Goal: Transaction & Acquisition: Purchase product/service

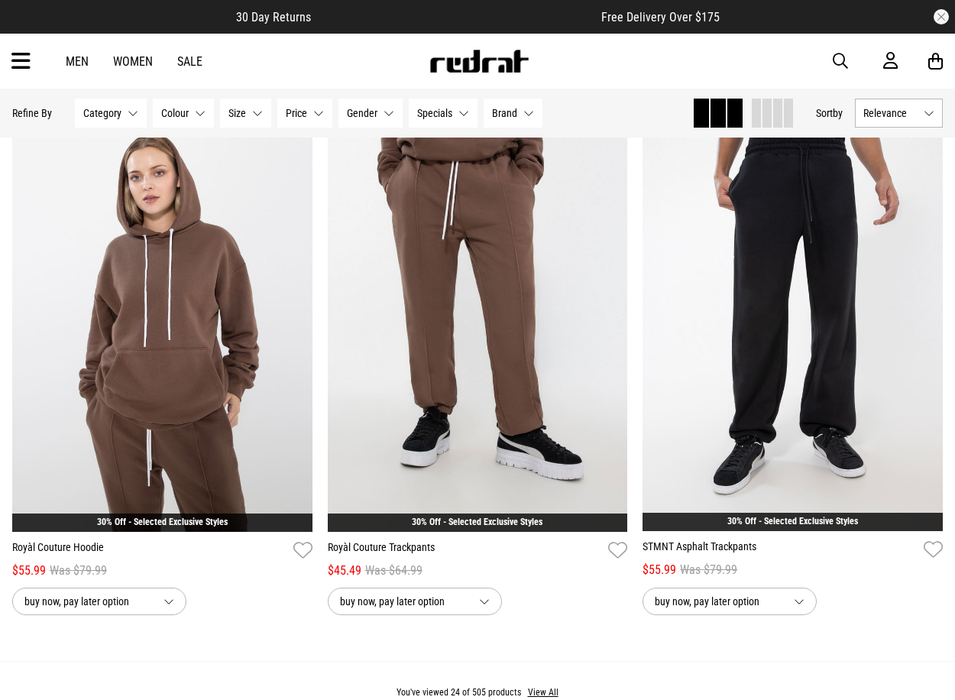
click at [188, 65] on link "Sale" at bounding box center [189, 61] width 25 height 15
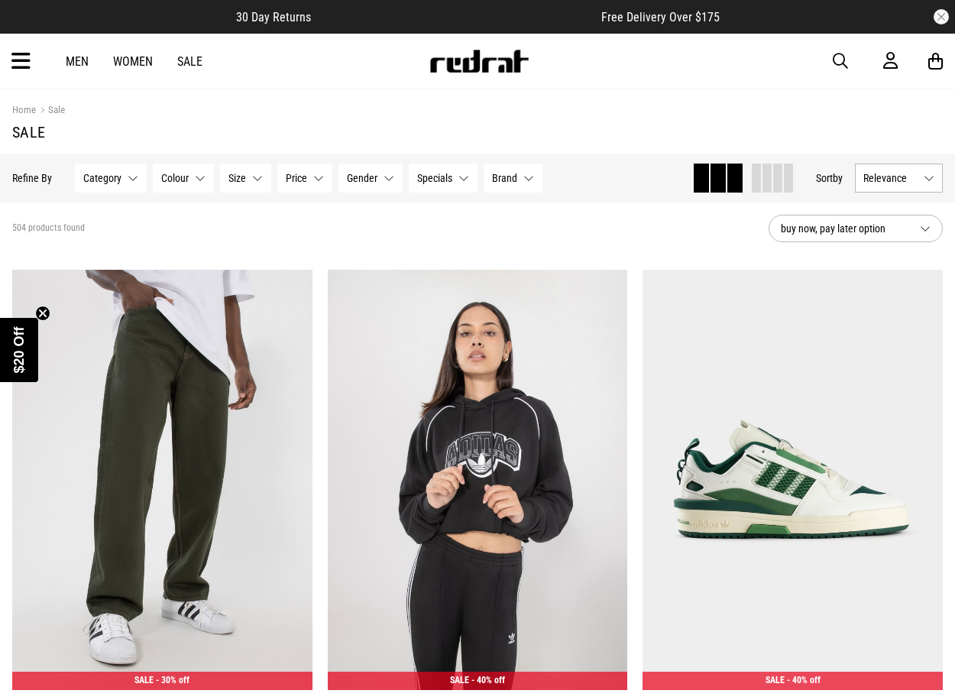
click at [23, 64] on icon at bounding box center [20, 61] width 19 height 25
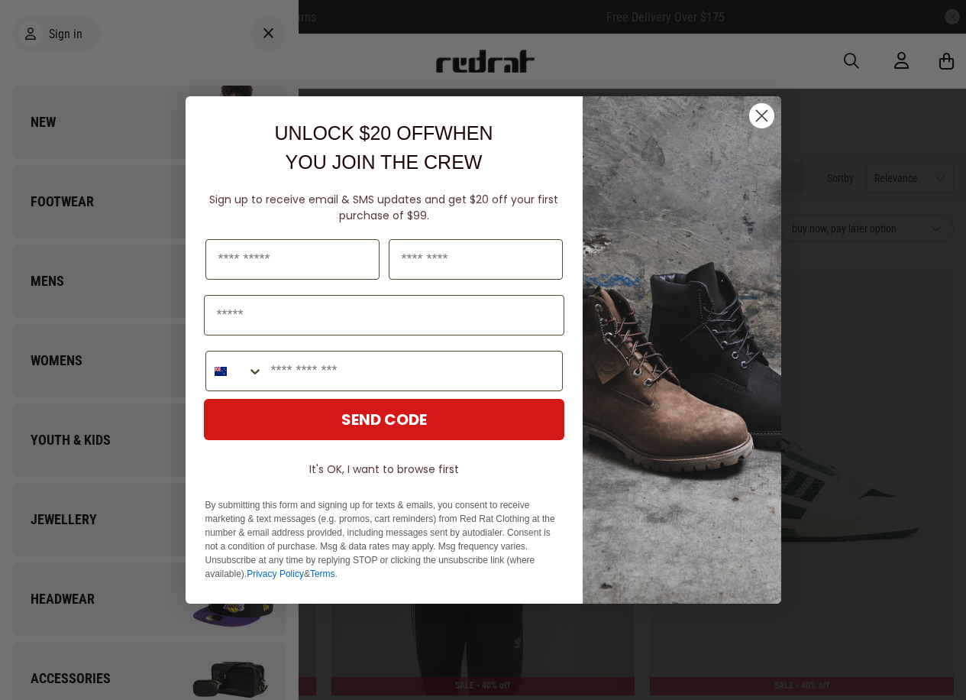
drag, startPoint x: 751, startPoint y: 112, endPoint x: 765, endPoint y: 118, distance: 15.0
click at [750, 112] on circle "Close dialog" at bounding box center [761, 115] width 25 height 25
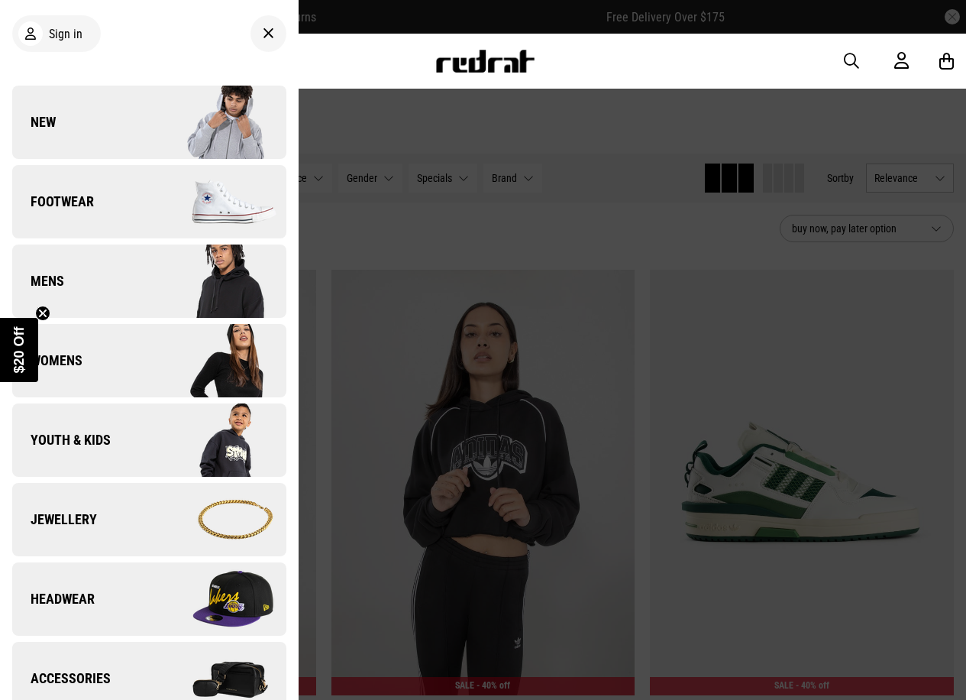
click at [850, 60] on span "button" at bounding box center [851, 61] width 15 height 18
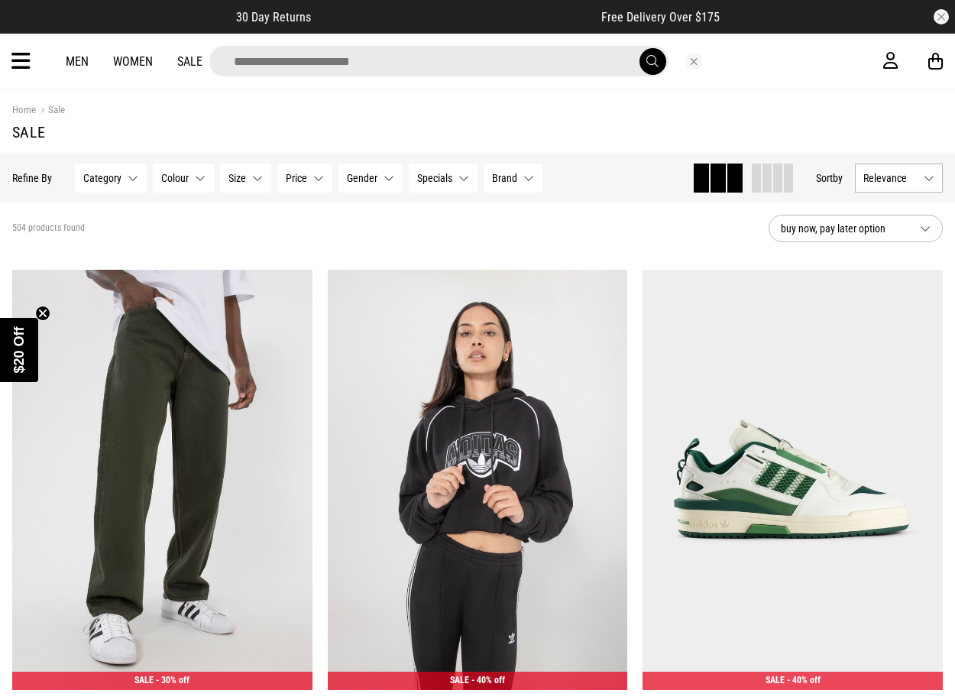
click at [477, 66] on input "search" at bounding box center [438, 61] width 459 height 31
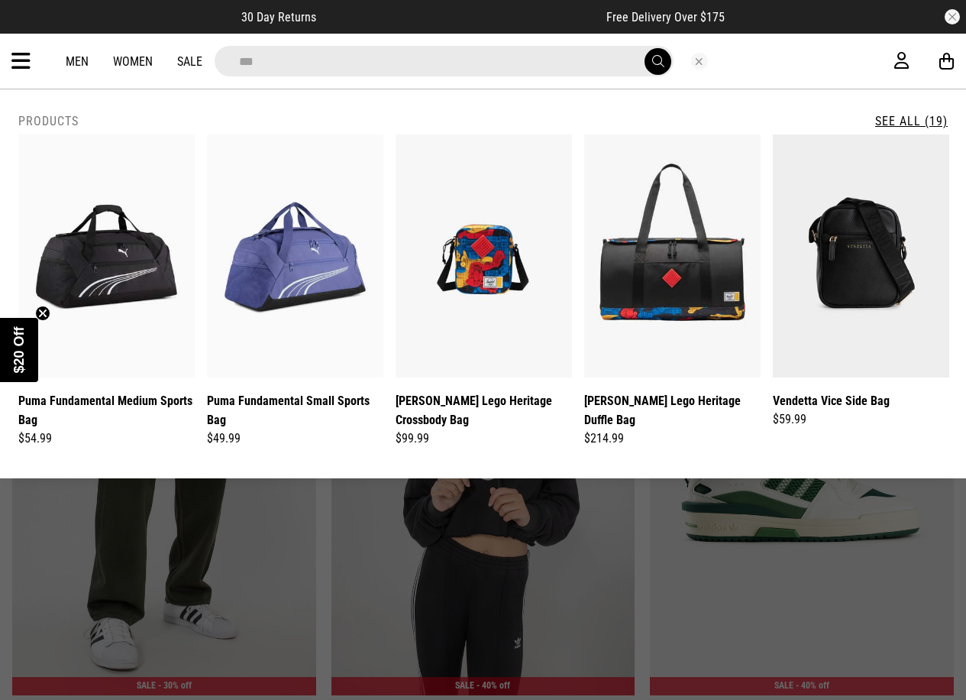
type input "***"
click at [702, 60] on button "Close search" at bounding box center [699, 61] width 17 height 17
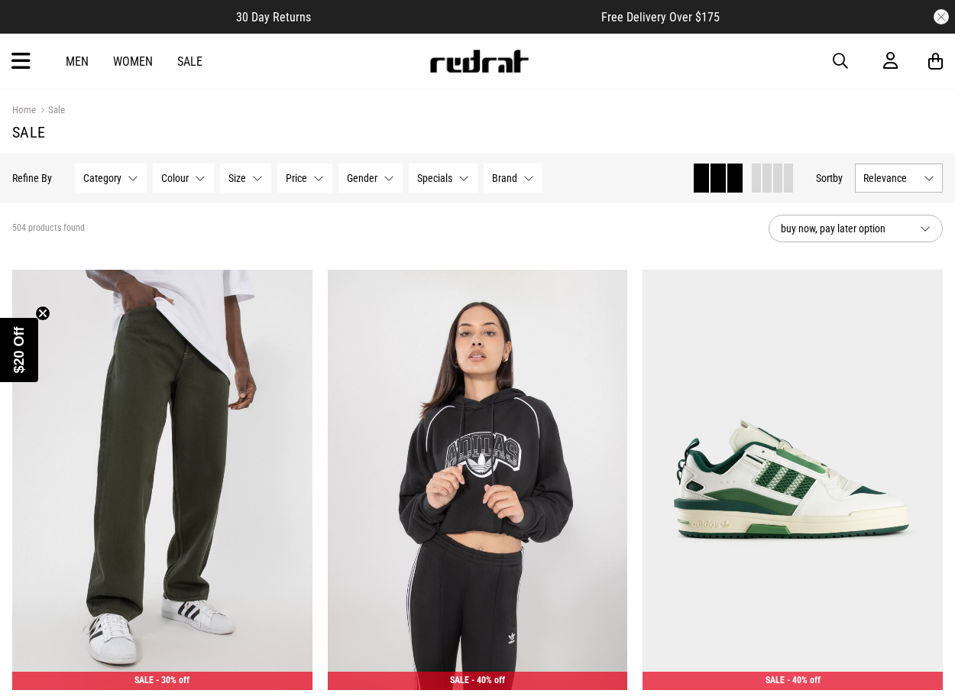
click at [849, 68] on button "button" at bounding box center [848, 61] width 31 height 18
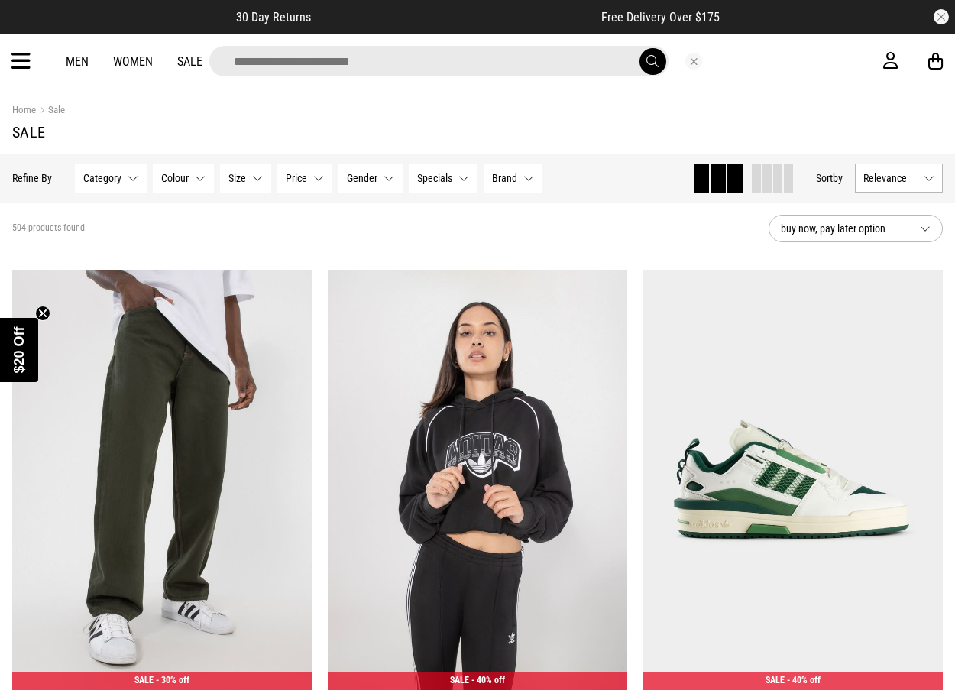
click at [380, 67] on input "search" at bounding box center [438, 61] width 459 height 31
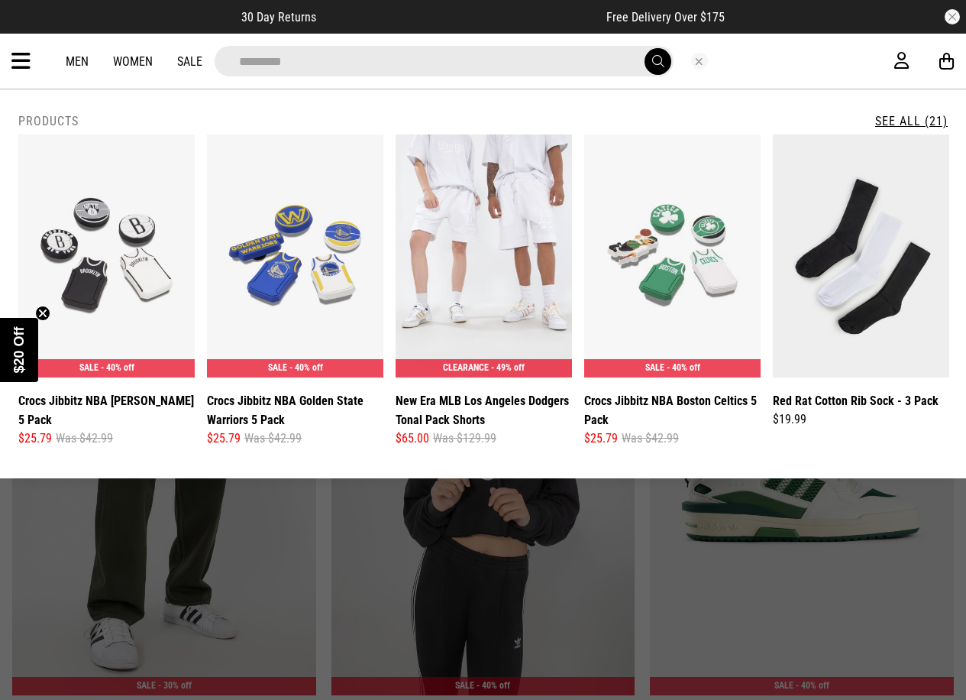
type input "*********"
click at [645, 48] on button "submit" at bounding box center [658, 61] width 27 height 27
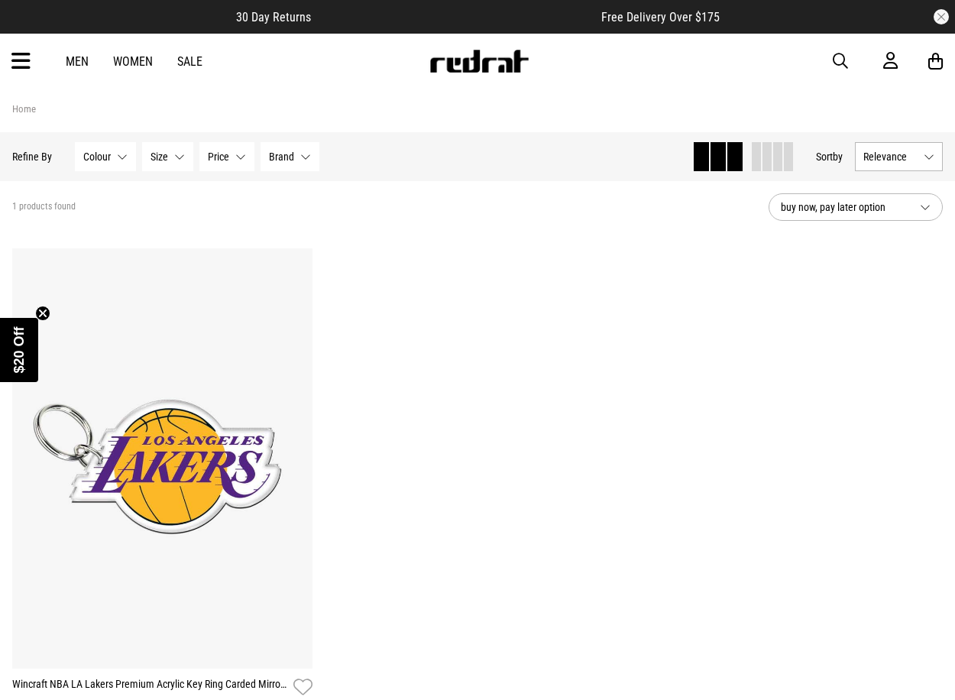
click at [851, 65] on button "button" at bounding box center [848, 61] width 31 height 18
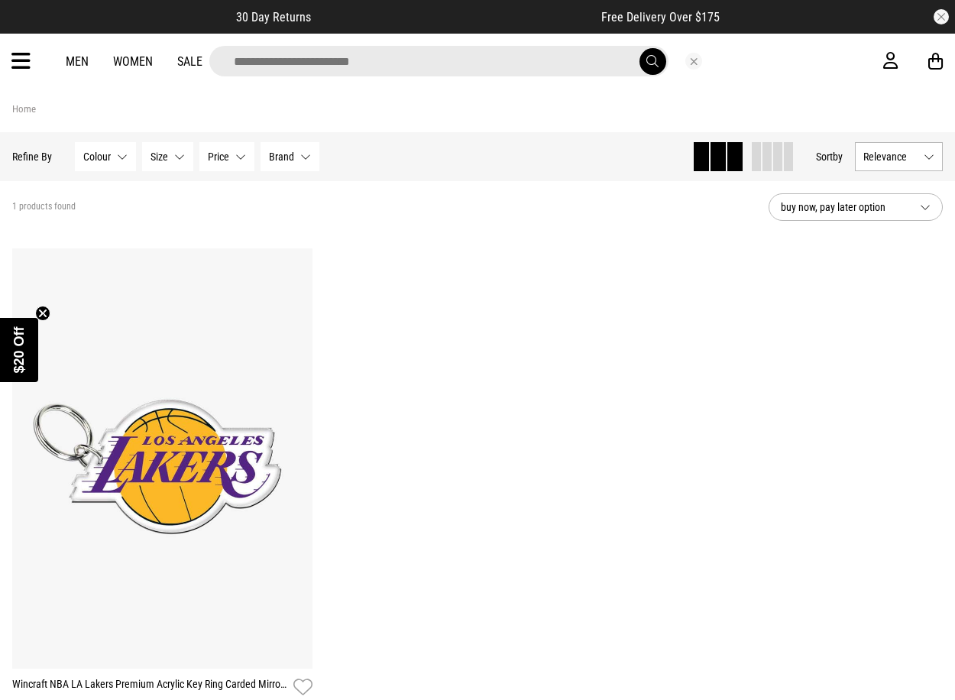
click at [581, 63] on input "search" at bounding box center [438, 61] width 459 height 31
type input "***"
click at [639, 48] on button "submit" at bounding box center [652, 61] width 27 height 27
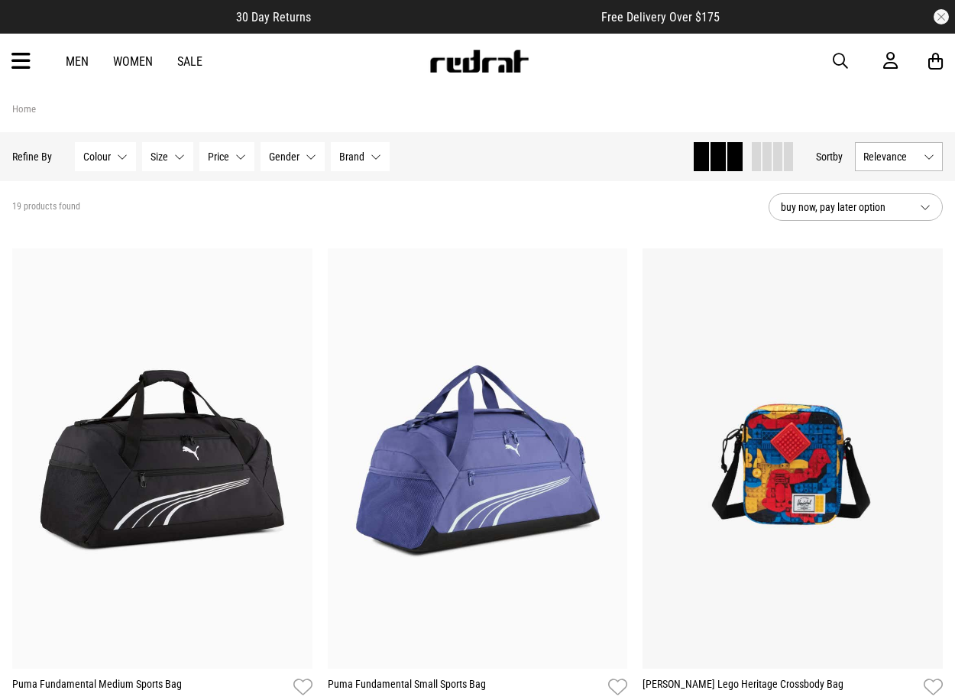
click at [845, 60] on span "button" at bounding box center [840, 61] width 15 height 18
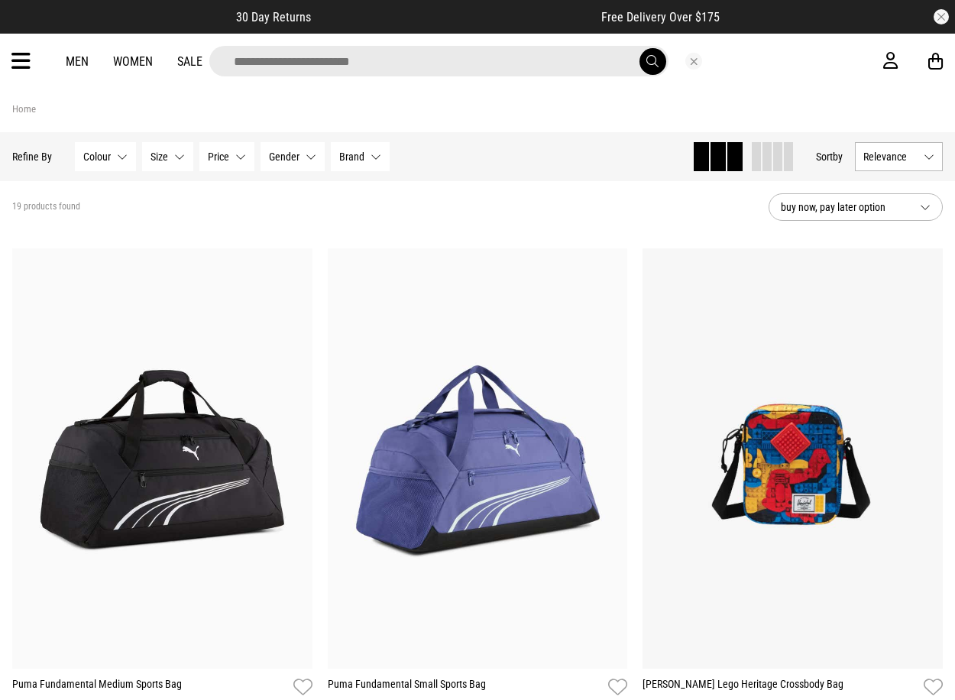
click at [571, 63] on input "search" at bounding box center [438, 61] width 459 height 31
click at [138, 63] on link "Women" at bounding box center [133, 61] width 40 height 15
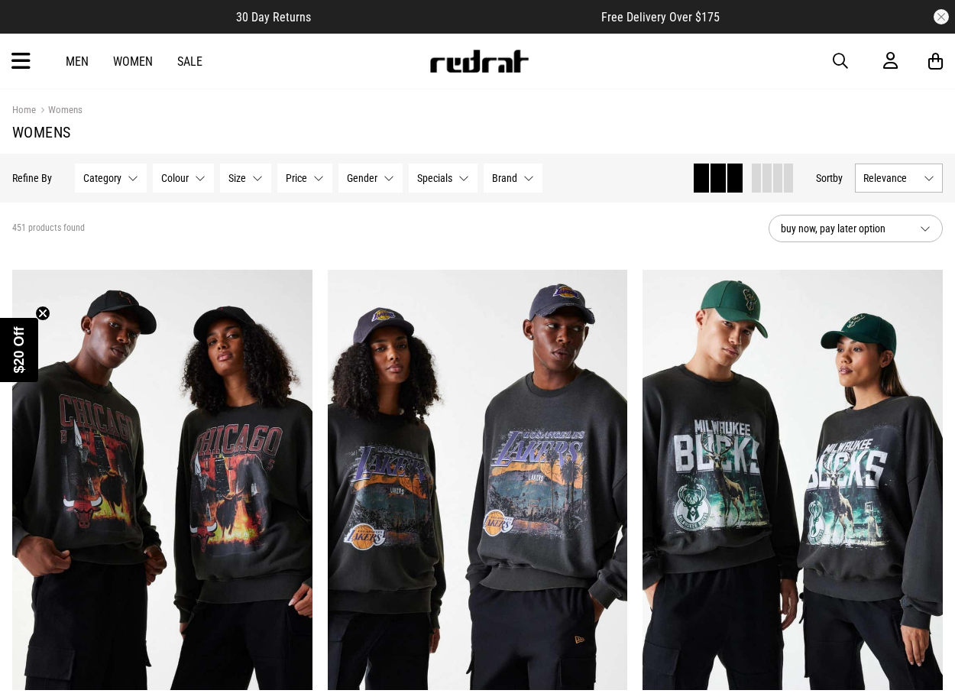
click at [22, 60] on icon at bounding box center [20, 61] width 19 height 25
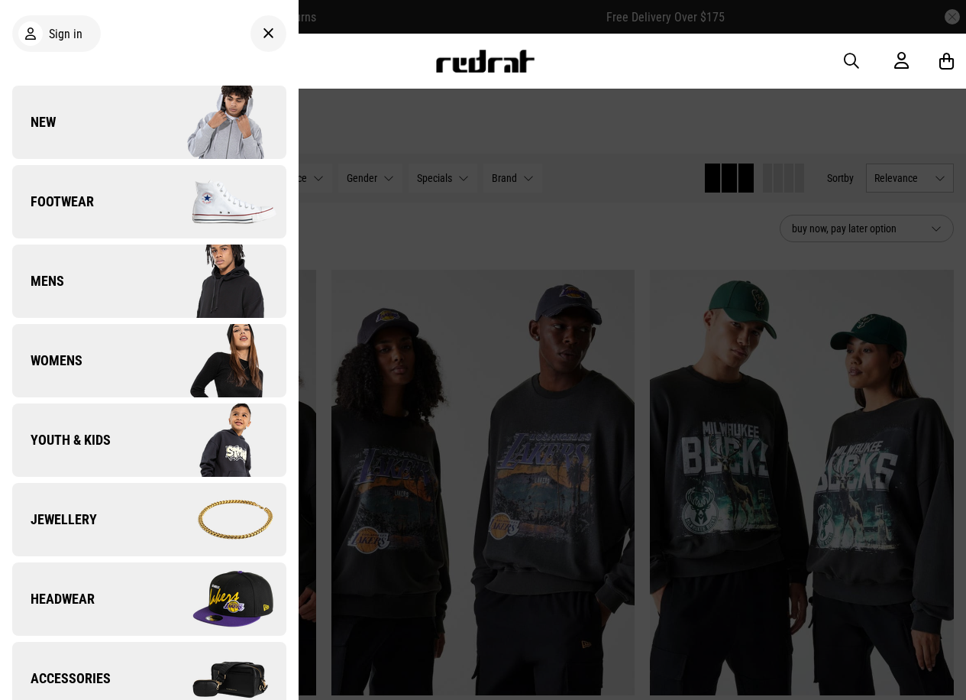
click at [66, 190] on link "Footwear" at bounding box center [149, 201] width 274 height 73
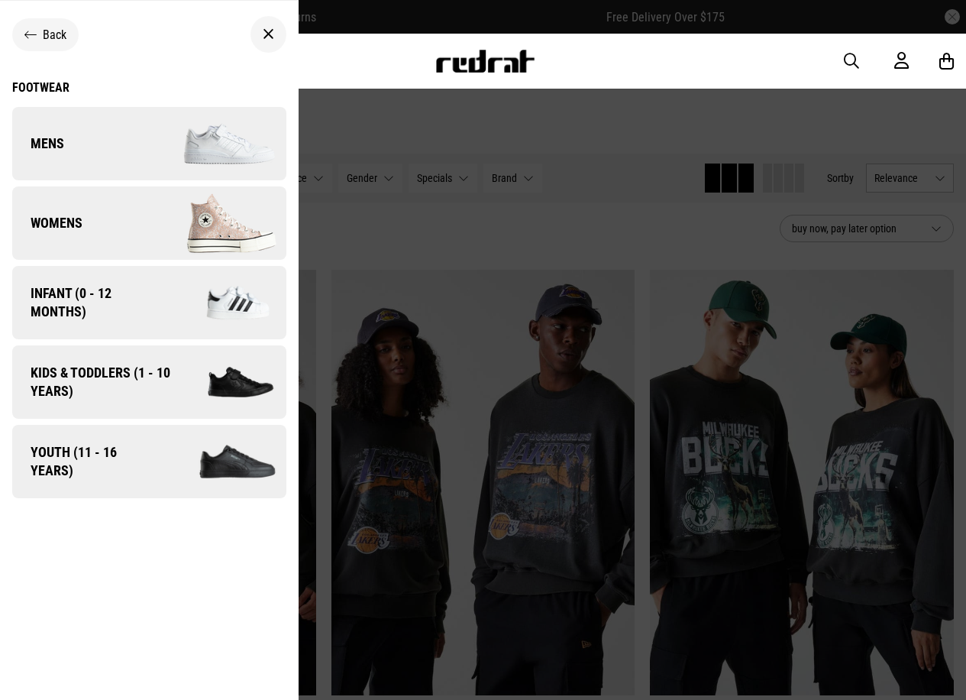
click at [84, 225] on link "Womens" at bounding box center [149, 222] width 274 height 73
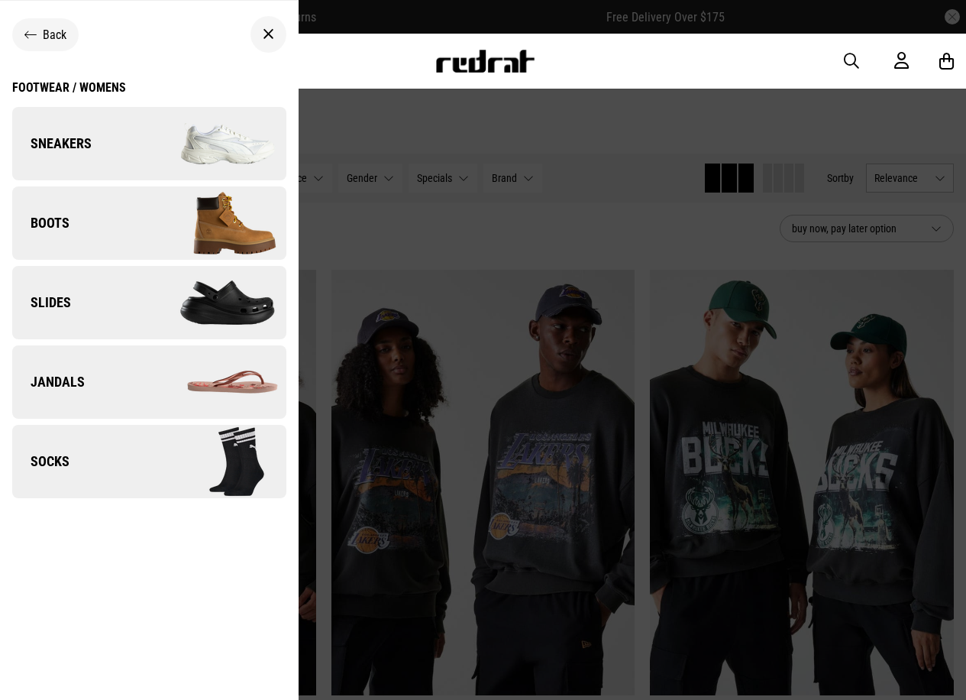
click at [98, 147] on link "Sneakers" at bounding box center [149, 143] width 274 height 73
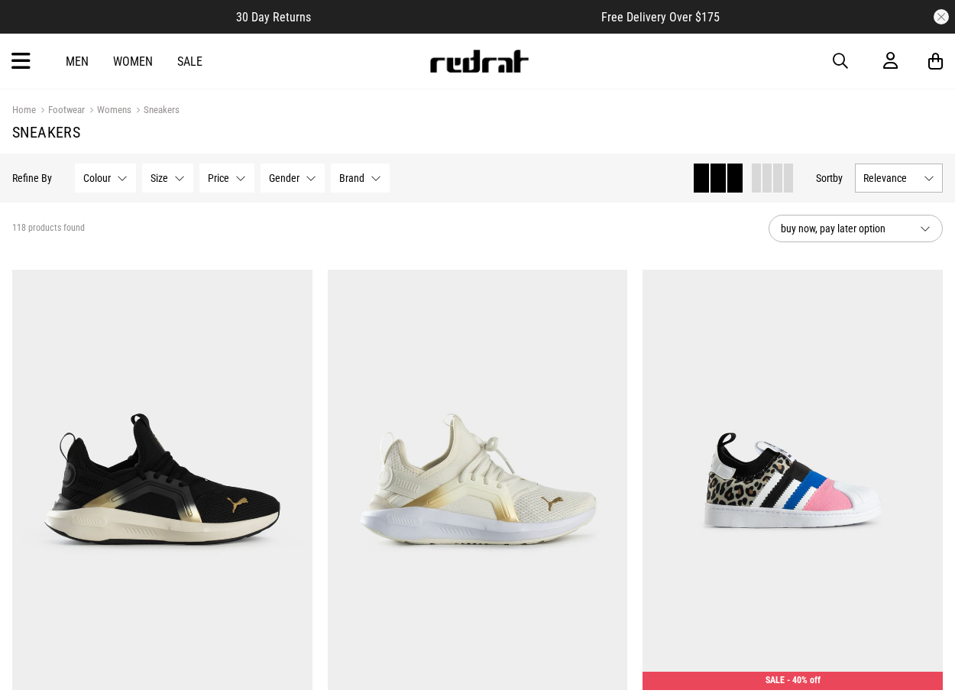
click at [882, 186] on button "Relevance" at bounding box center [899, 177] width 88 height 29
click at [709, 223] on div "118 products found" at bounding box center [384, 228] width 744 height 12
click at [811, 229] on span "buy now, pay later option" at bounding box center [844, 228] width 127 height 18
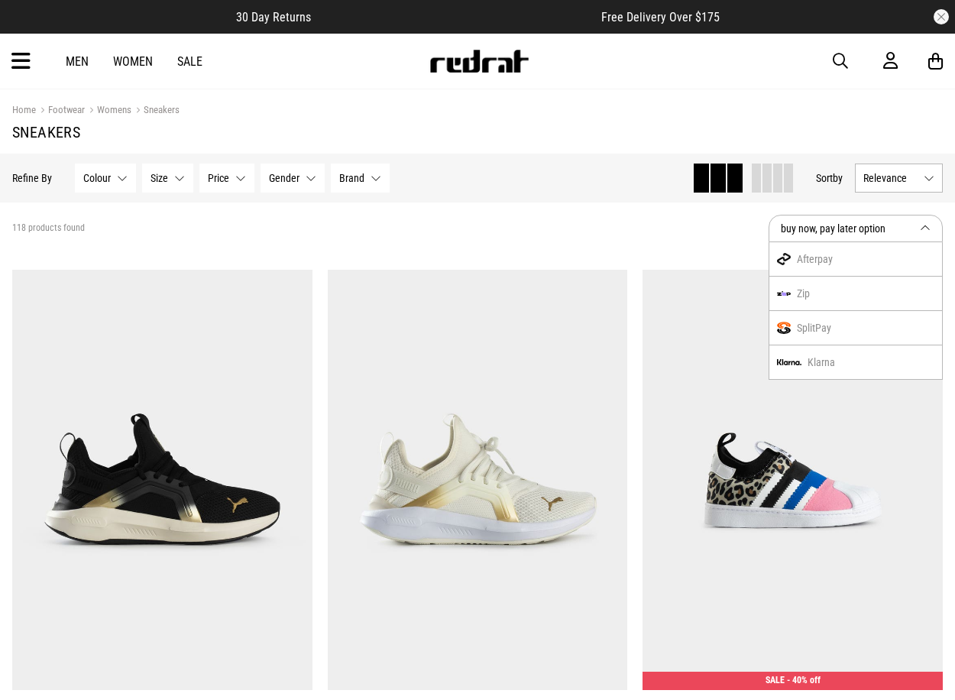
click at [809, 325] on div "SplitPay" at bounding box center [855, 328] width 173 height 34
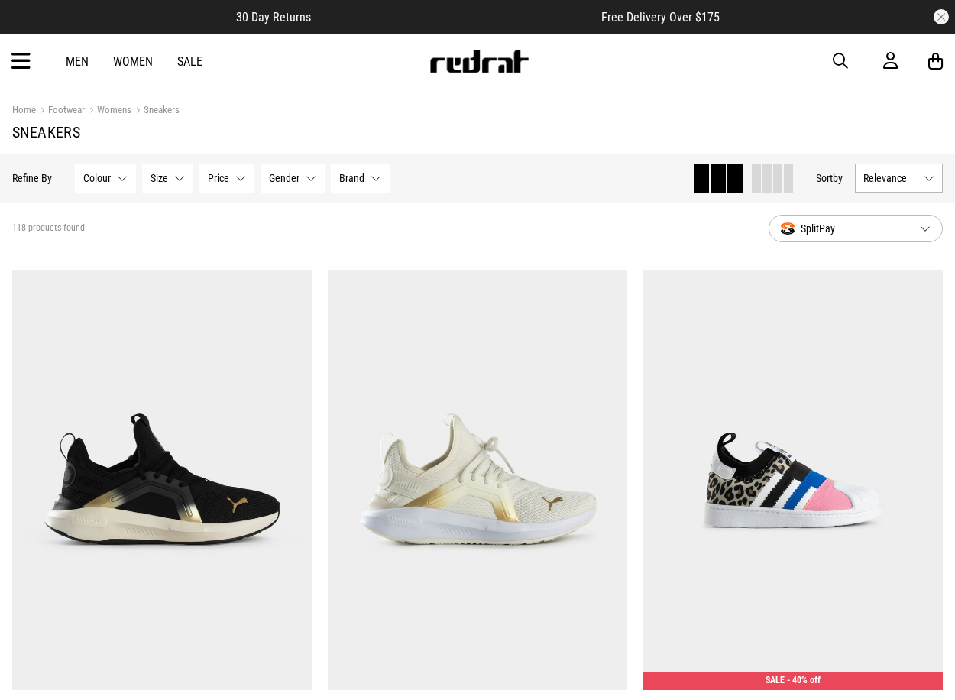
click at [883, 184] on span "Relevance" at bounding box center [890, 178] width 54 height 12
click at [892, 270] on li "Price (Lowest)" at bounding box center [899, 262] width 86 height 28
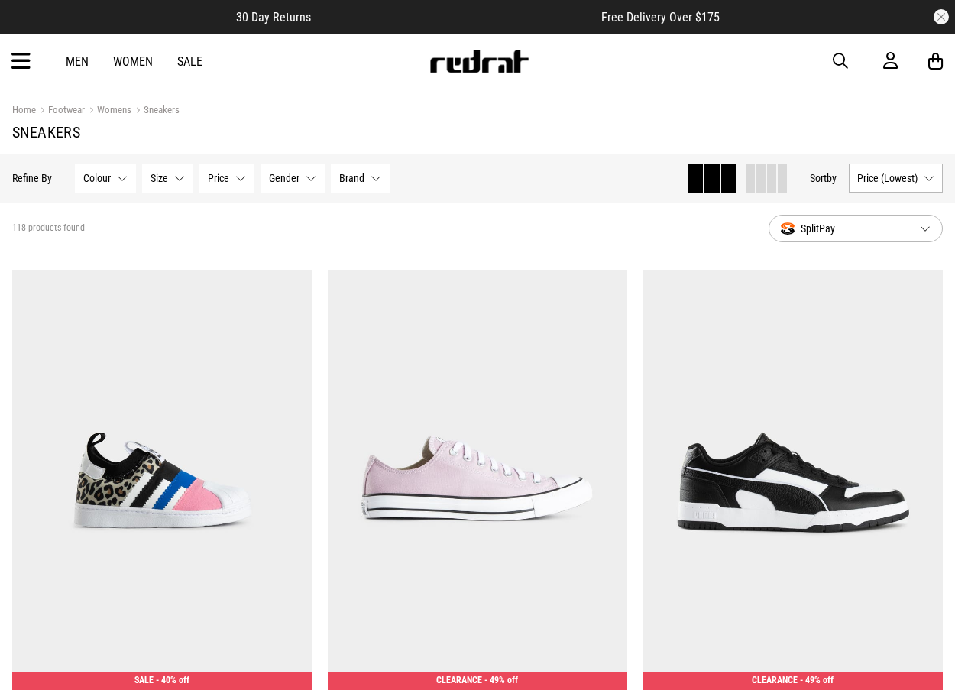
click at [164, 181] on span "Size" at bounding box center [159, 178] width 18 height 12
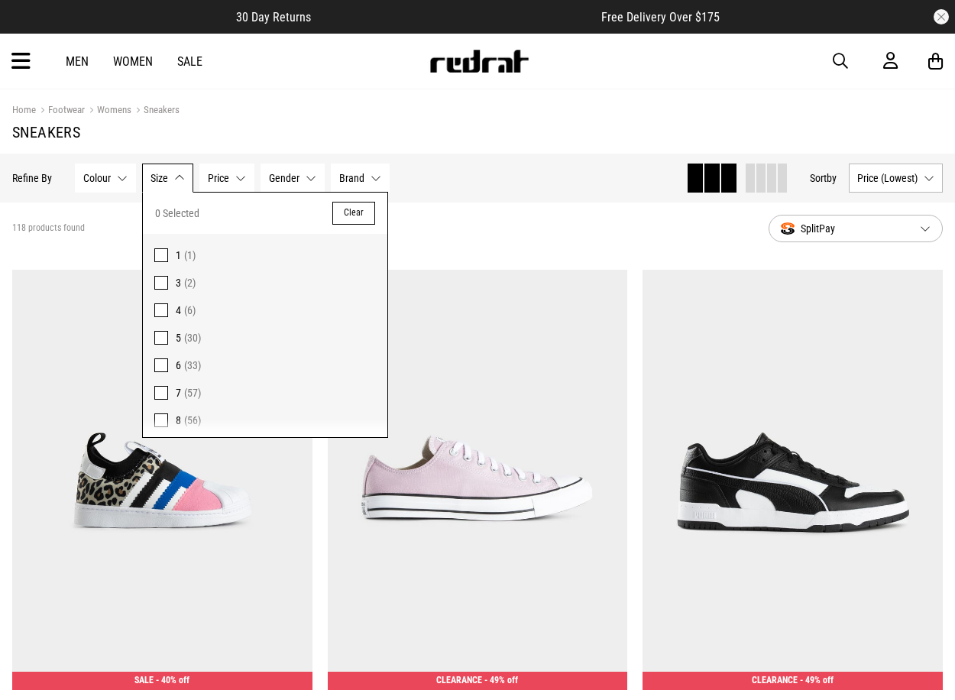
scroll to position [153, 0]
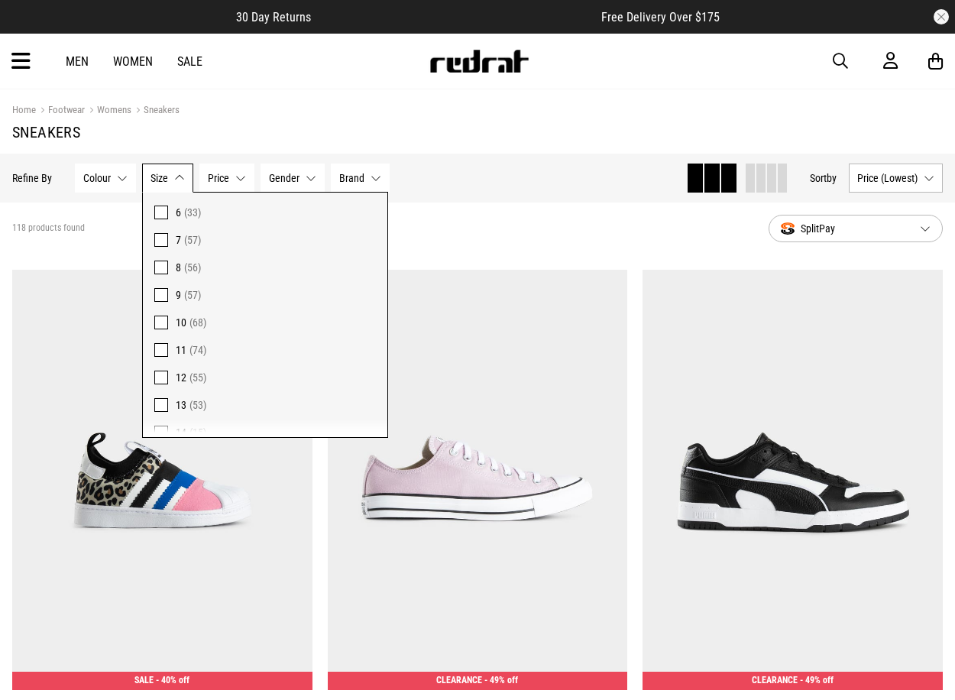
click at [189, 271] on span "(56)" at bounding box center [192, 267] width 17 height 12
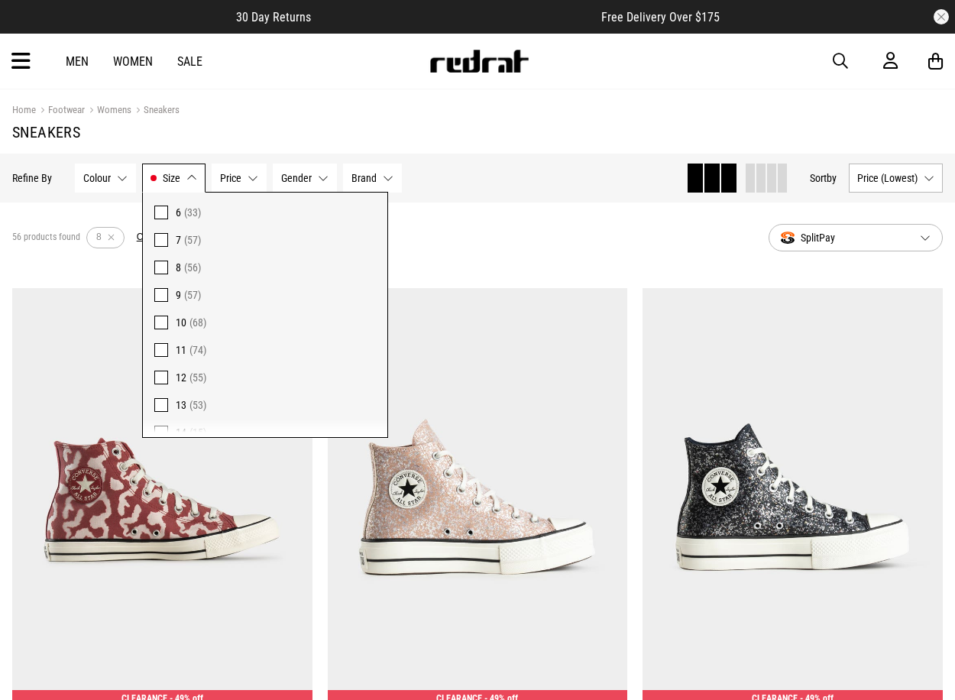
click at [499, 243] on div "56 products found Active Filters 8 Clear" at bounding box center [384, 238] width 744 height 46
